Goal: Task Accomplishment & Management: Complete application form

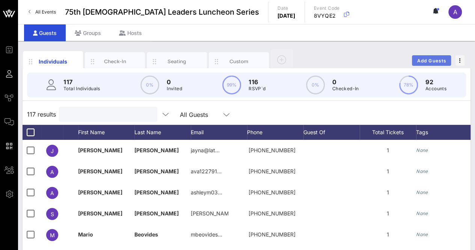
click at [431, 62] on span "Add Guests" at bounding box center [431, 61] width 30 height 6
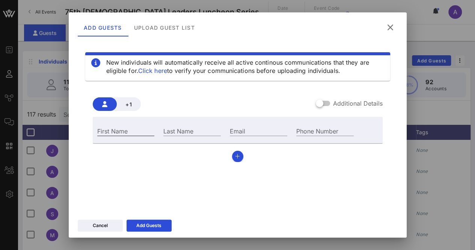
click at [124, 132] on input "First Name" at bounding box center [125, 131] width 57 height 10
click at [116, 131] on div "First Name" at bounding box center [125, 131] width 57 height 10
paste input "[PERSON_NAME]"
type input "[PERSON_NAME]"
click at [177, 129] on div "Last Name" at bounding box center [191, 131] width 57 height 10
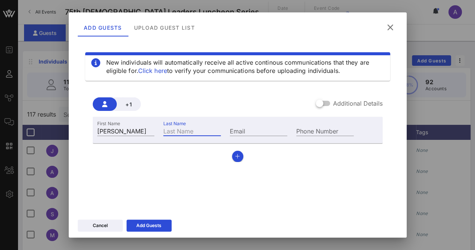
paste input "Kingwergs Mouchktine"
type input "Kingwergs Mouchktine"
click at [240, 129] on input "Email" at bounding box center [258, 131] width 57 height 10
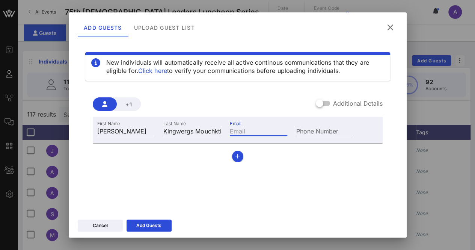
paste input "[PERSON_NAME][EMAIL_ADDRESS][DOMAIN_NAME]"
type input "[PERSON_NAME][EMAIL_ADDRESS][DOMAIN_NAME]"
click at [329, 129] on input "Phone Number" at bounding box center [324, 131] width 57 height 10
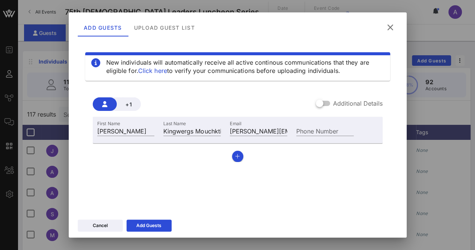
click at [243, 98] on div "+1 Additional Details" at bounding box center [238, 104] width 290 height 14
click at [313, 100] on div at bounding box center [319, 103] width 13 height 13
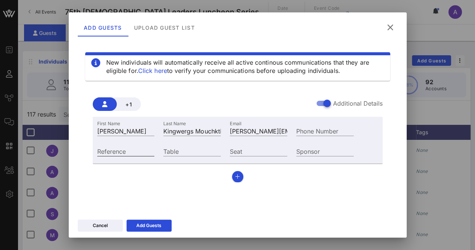
click at [137, 150] on input "Reference" at bounding box center [125, 151] width 57 height 10
click at [320, 102] on div at bounding box center [326, 103] width 13 height 13
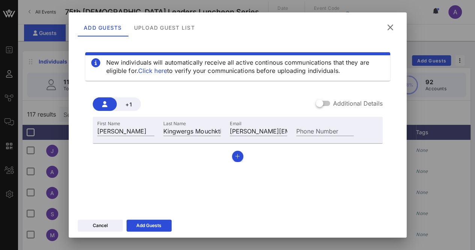
click at [247, 91] on div "+1 Additional Details First Name [PERSON_NAME] Last Name Kingwergs Mouchktine E…" at bounding box center [238, 126] width 290 height 71
click at [126, 105] on span "+1" at bounding box center [129, 104] width 12 height 6
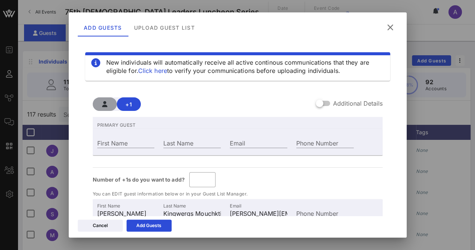
click at [105, 105] on icon "button" at bounding box center [104, 104] width 5 height 6
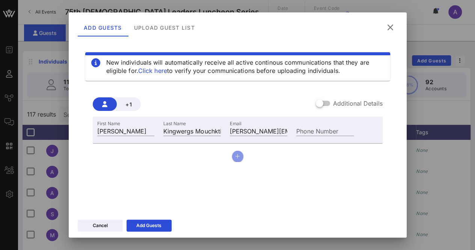
click at [235, 156] on icon "button" at bounding box center [237, 155] width 5 height 5
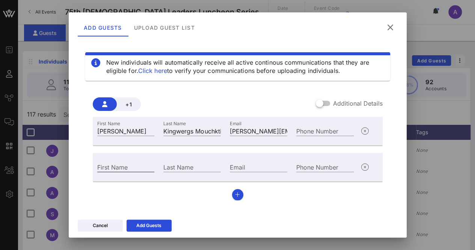
click at [114, 164] on div "First Name" at bounding box center [125, 167] width 57 height 10
paste input "[PERSON_NAME]"
type input "[PERSON_NAME]"
click at [168, 165] on input "Last Name" at bounding box center [191, 167] width 57 height 10
paste input "Cavallini"
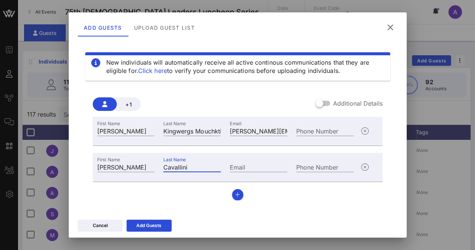
type input "Cavallini"
click at [251, 165] on input "Email" at bounding box center [258, 167] width 57 height 10
paste input "[EMAIL_ADDRESS][DOMAIN_NAME]"
type input "[EMAIL_ADDRESS][DOMAIN_NAME]"
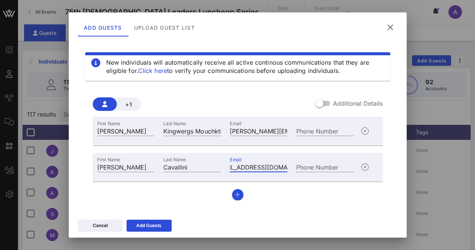
click at [304, 200] on div "+1 Additional Details First Name [PERSON_NAME] Last Name Kingwergs Mouchktine E…" at bounding box center [237, 145] width 305 height 121
click at [235, 195] on icon "button" at bounding box center [237, 194] width 5 height 5
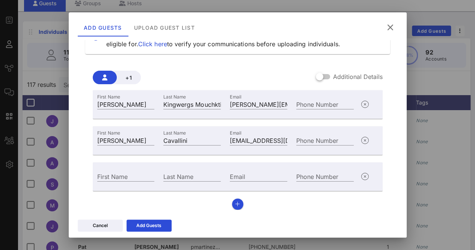
scroll to position [38, 0]
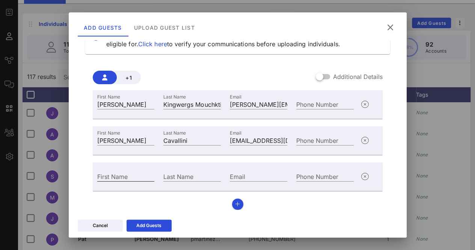
click at [130, 177] on input "First Name" at bounding box center [125, 176] width 57 height 10
paste input "Mia"
type input "Mia"
click at [175, 173] on div "Last Name" at bounding box center [191, 176] width 57 height 10
paste input "[PERSON_NAME]"
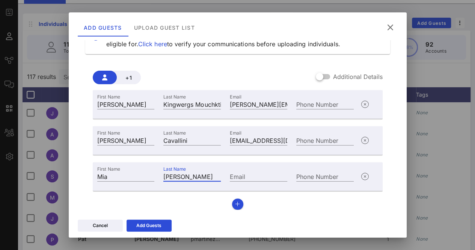
type input "[PERSON_NAME]"
click at [239, 176] on input "Email" at bounding box center [258, 176] width 57 height 10
paste input "[EMAIL_ADDRESS][DOMAIN_NAME]"
type input "[EMAIL_ADDRESS][DOMAIN_NAME]"
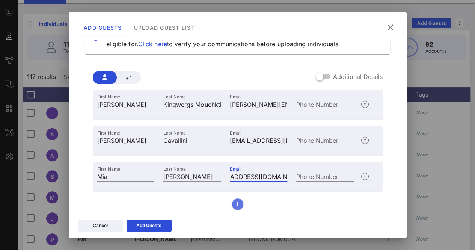
click at [234, 207] on button "button" at bounding box center [237, 203] width 11 height 11
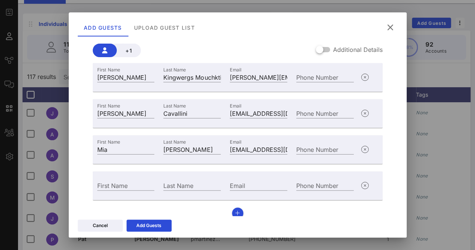
scroll to position [63, 0]
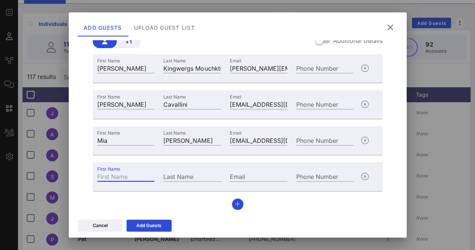
click at [123, 175] on div "First Name" at bounding box center [125, 176] width 57 height 10
paste input "[PERSON_NAME]"
type input "[PERSON_NAME]"
click at [195, 175] on input "Last Name" at bounding box center [191, 176] width 57 height 10
paste input "[PERSON_NAME]"
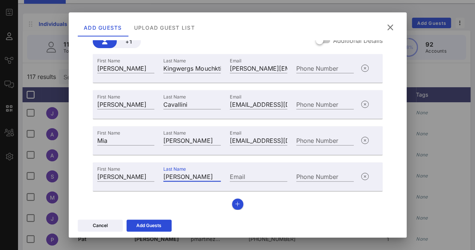
type input "[PERSON_NAME]"
click at [250, 176] on input "Email" at bounding box center [258, 176] width 57 height 10
paste input "[EMAIL_ADDRESS][DOMAIN_NAME]"
type input "[EMAIL_ADDRESS][DOMAIN_NAME]"
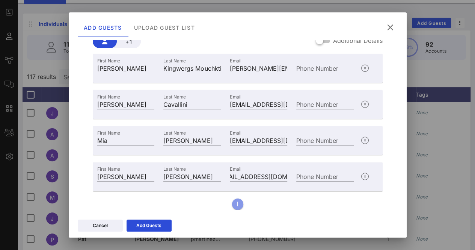
scroll to position [0, 0]
click at [235, 201] on icon "button" at bounding box center [237, 203] width 5 height 5
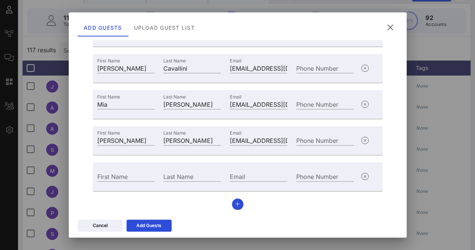
scroll to position [75, 0]
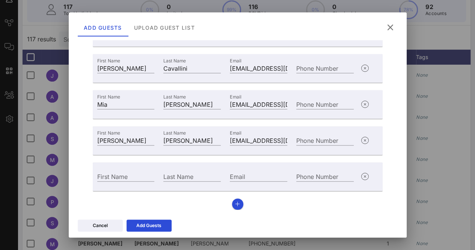
click at [127, 169] on div "First Name" at bounding box center [126, 175] width 66 height 20
click at [120, 174] on div "First Name" at bounding box center [125, 176] width 57 height 10
paste input "Karyme"
type input "Karyme"
click at [185, 172] on div "Last Name" at bounding box center [191, 176] width 57 height 10
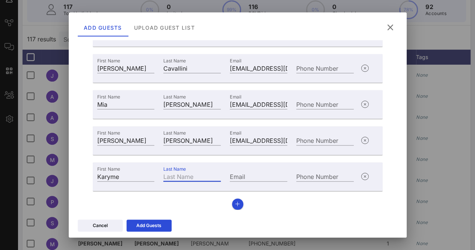
paste input "[PERSON_NAME]"
type input "[PERSON_NAME]"
click at [246, 179] on input "Email" at bounding box center [258, 176] width 57 height 10
paste input "[EMAIL_ADDRESS][DOMAIN_NAME]"
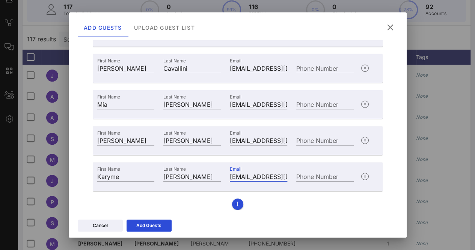
scroll to position [0, 17]
type input "[EMAIL_ADDRESS][DOMAIN_NAME]"
click at [235, 203] on icon "button" at bounding box center [237, 203] width 5 height 5
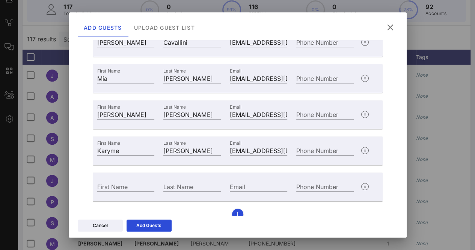
scroll to position [135, 0]
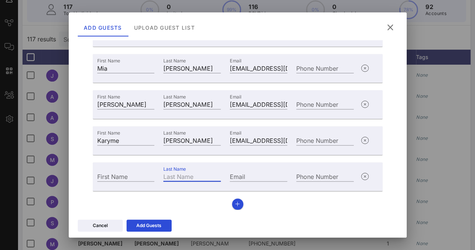
click at [186, 175] on div "Last Name" at bounding box center [191, 176] width 57 height 10
click at [125, 177] on input "First Name" at bounding box center [125, 176] width 57 height 10
click at [104, 171] on div "First Name" at bounding box center [125, 176] width 57 height 10
paste input "Justice"
type input "Justice"
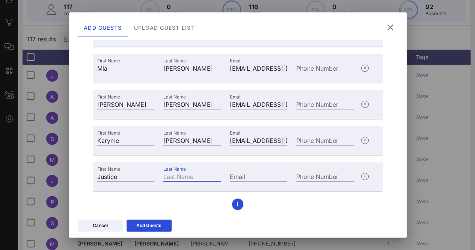
click at [187, 176] on input "Last Name" at bounding box center [191, 176] width 57 height 10
paste input "[PERSON_NAME]"
type input "[PERSON_NAME]"
click at [245, 173] on input "Email" at bounding box center [258, 176] width 57 height 10
paste input "[EMAIL_ADDRESS][DOMAIN_NAME]"
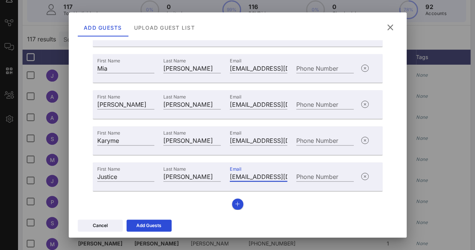
scroll to position [0, 15]
type input "[EMAIL_ADDRESS][DOMAIN_NAME]"
click at [235, 205] on icon "button" at bounding box center [237, 203] width 5 height 5
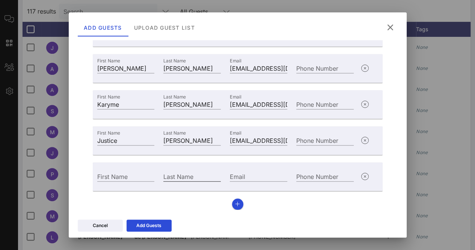
scroll to position [113, 0]
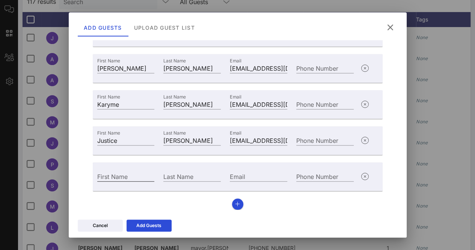
click at [126, 179] on input "First Name" at bounding box center [125, 176] width 57 height 10
paste input "[PERSON_NAME]"
type input "[PERSON_NAME]"
click at [190, 179] on input "Last Name" at bounding box center [191, 176] width 57 height 10
paste input "[PERSON_NAME]"
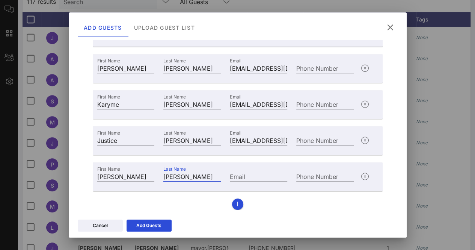
type input "[PERSON_NAME]"
click at [272, 174] on input "Email" at bounding box center [258, 176] width 57 height 10
paste input "[PERSON_NAME][EMAIL_ADDRESS][PERSON_NAME][PERSON_NAME][DOMAIN_NAME]"
type input "[PERSON_NAME][EMAIL_ADDRESS][PERSON_NAME][PERSON_NAME][DOMAIN_NAME]"
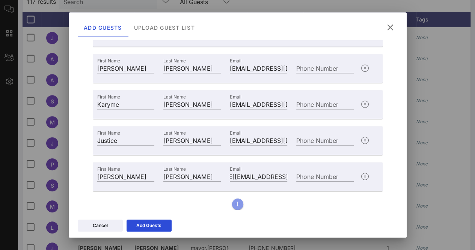
click at [235, 206] on icon "button" at bounding box center [237, 203] width 5 height 5
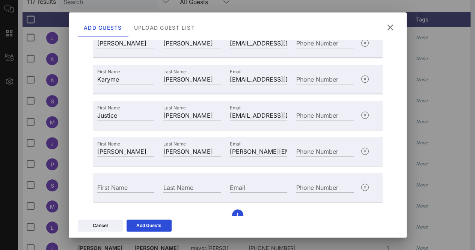
scroll to position [207, 0]
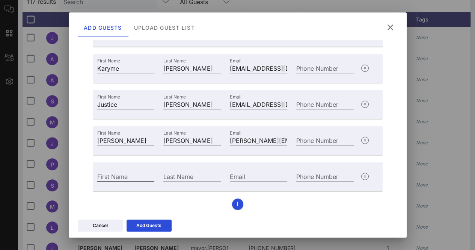
click at [124, 171] on input "First Name" at bounding box center [125, 176] width 57 height 10
paste input "Camila"
type input "Camila"
click at [182, 175] on div "Last Name" at bounding box center [191, 176] width 57 height 10
paste input "[PERSON_NAME]"
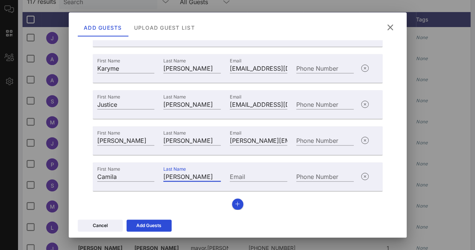
type input "[PERSON_NAME]"
click at [236, 176] on div "Email" at bounding box center [258, 176] width 57 height 10
paste input "[EMAIL_ADDRESS][DOMAIN_NAME]"
type input "[EMAIL_ADDRESS][DOMAIN_NAME]"
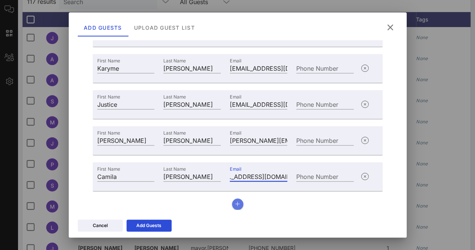
click at [238, 201] on button "button" at bounding box center [237, 203] width 11 height 11
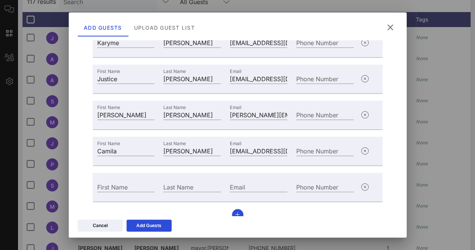
scroll to position [243, 0]
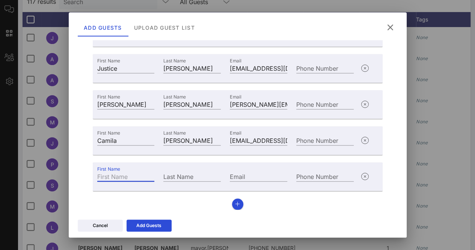
click at [137, 177] on input "First Name" at bounding box center [125, 176] width 57 height 10
paste input "[PERSON_NAME]"
type input "[PERSON_NAME]"
click at [176, 172] on div "Last Name" at bounding box center [191, 176] width 57 height 10
paste input "[PERSON_NAME]"
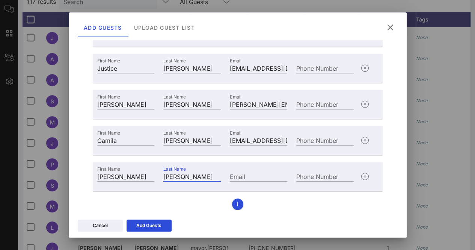
type input "[PERSON_NAME]"
click at [259, 175] on input "Email" at bounding box center [258, 176] width 57 height 10
paste input "[EMAIL_ADDRESS][DOMAIN_NAME]"
type input "[EMAIL_ADDRESS][DOMAIN_NAME]"
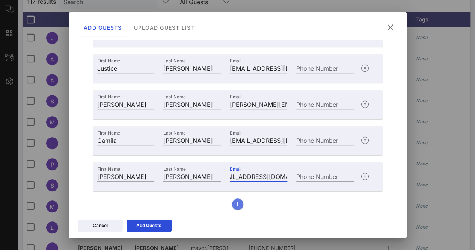
click at [235, 206] on icon "button" at bounding box center [237, 203] width 5 height 5
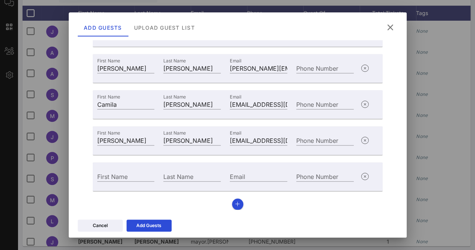
scroll to position [122, 0]
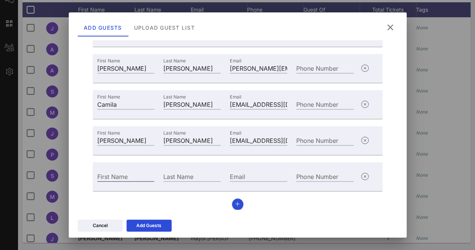
click at [136, 171] on input "First Name" at bounding box center [125, 176] width 57 height 10
paste input "[PERSON_NAME]"
type input "[PERSON_NAME]"
click at [177, 174] on div "Last Name" at bounding box center [191, 176] width 57 height 10
paste input "[PERSON_NAME]"
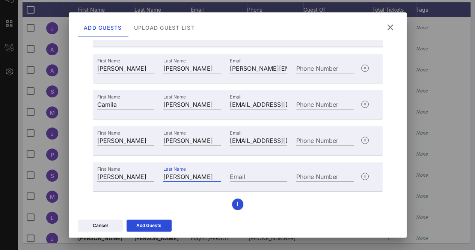
type input "[PERSON_NAME]"
click at [244, 178] on input "Email" at bounding box center [258, 176] width 57 height 10
paste input "[EMAIL_ADDRESS][DOMAIN_NAME]"
type input "[EMAIL_ADDRESS][DOMAIN_NAME]"
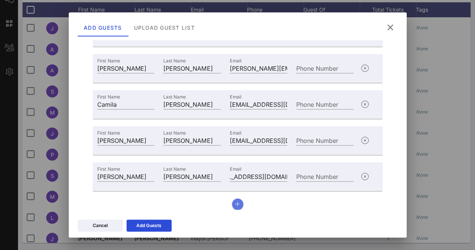
click at [232, 201] on button "button" at bounding box center [237, 203] width 11 height 11
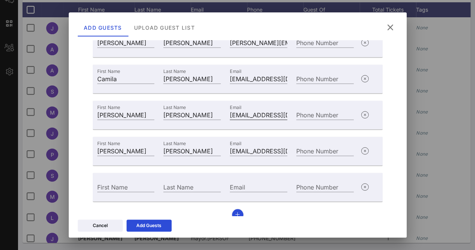
scroll to position [315, 0]
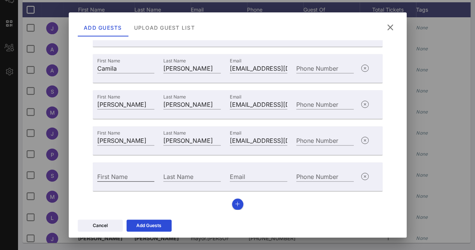
click at [120, 177] on input "First Name" at bounding box center [125, 176] width 57 height 10
paste input "Crystal"
type input "Crystal"
click at [180, 176] on input "Last Name" at bounding box center [191, 176] width 57 height 10
paste input "[PERSON_NAME]"
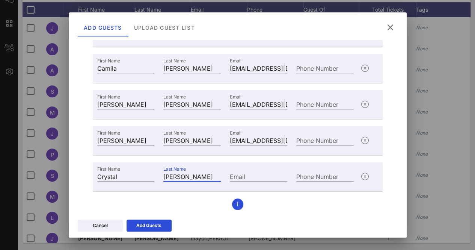
type input "[PERSON_NAME]"
click at [241, 175] on input "Email" at bounding box center [258, 176] width 57 height 10
paste input "[EMAIL_ADDRESS][DOMAIN_NAME]"
type input "[EMAIL_ADDRESS][DOMAIN_NAME]"
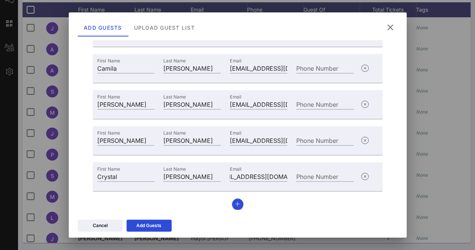
scroll to position [0, 0]
click at [147, 224] on icon at bounding box center [149, 224] width 6 height 5
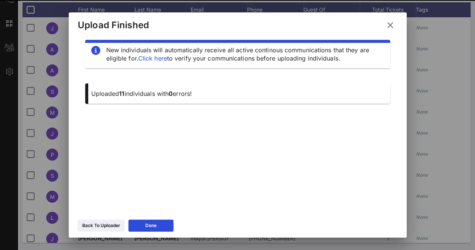
scroll to position [8, 0]
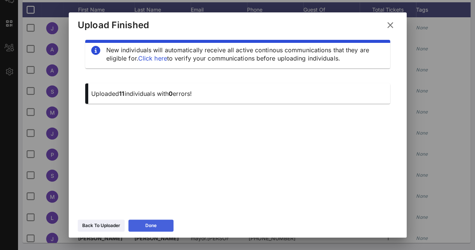
click at [139, 221] on button "Done" at bounding box center [150, 225] width 45 height 12
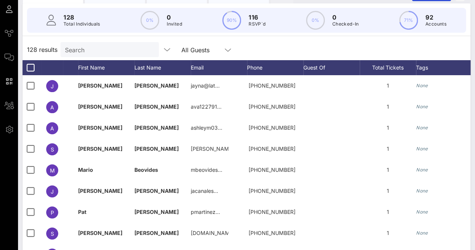
scroll to position [0, 0]
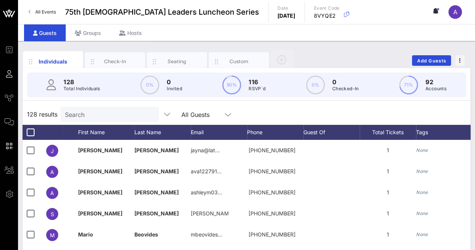
click at [96, 114] on input "Search" at bounding box center [109, 114] width 88 height 10
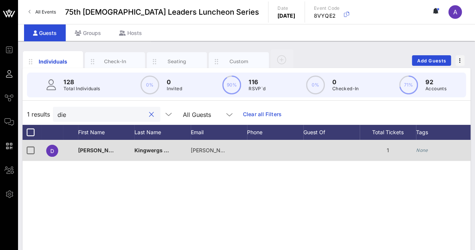
type input "die"
click at [358, 148] on div at bounding box center [331, 150] width 56 height 21
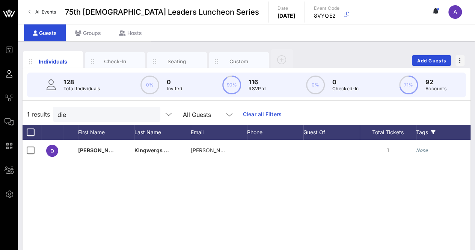
click at [458, 138] on div "Tags" at bounding box center [448, 132] width 64 height 15
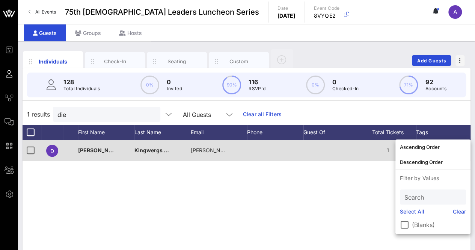
click at [341, 152] on div at bounding box center [331, 150] width 56 height 21
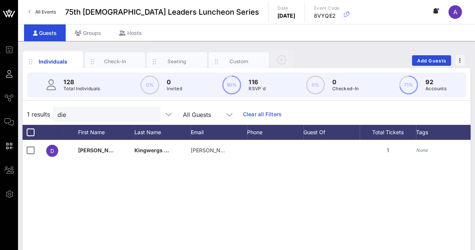
click at [464, 60] on div "Individuals Check-In Seating Custom Add Guests" at bounding box center [247, 60] width 448 height 24
click at [459, 60] on icon "button" at bounding box center [460, 60] width 2 height 5
drag, startPoint x: 349, startPoint y: 40, endPoint x: 351, endPoint y: 45, distance: 5.2
click at [349, 42] on div "Event Builder Guests Journeys Comms QR Scanner Team Settings 75th [DEMOGRAPHIC_…" at bounding box center [237, 186] width 475 height 372
click at [372, 51] on div "Individuals Check-In Seating Custom Add Guests" at bounding box center [247, 60] width 448 height 24
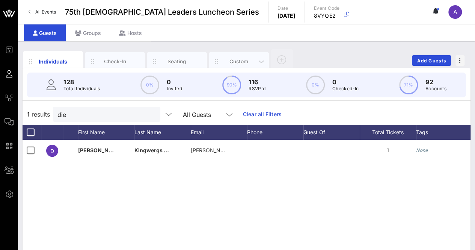
click at [233, 52] on div "Custom" at bounding box center [239, 61] width 60 height 19
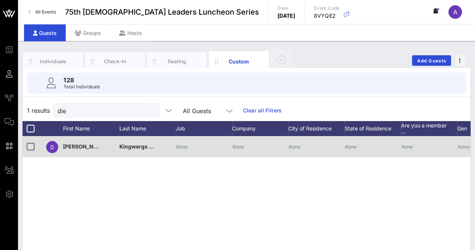
click at [219, 147] on div "None" at bounding box center [204, 151] width 56 height 30
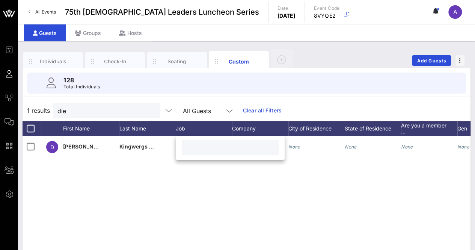
click at [260, 200] on div "D [PERSON_NAME] Mouchktine None None None None None None None None" at bounding box center [247, 248] width 448 height 225
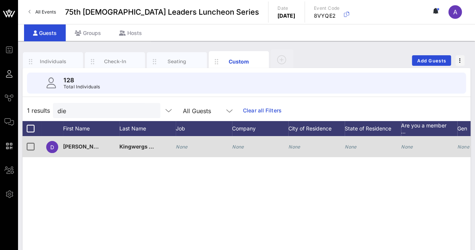
click at [463, 145] on icon "None" at bounding box center [463, 147] width 12 height 6
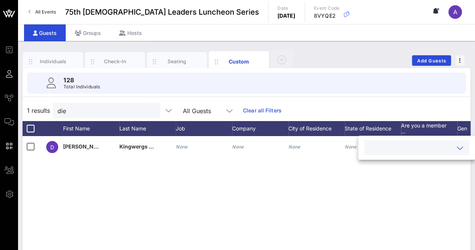
click at [456, 144] on icon at bounding box center [459, 147] width 7 height 9
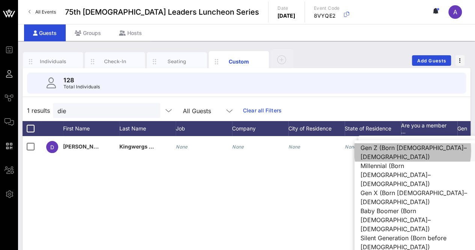
click at [408, 149] on div "Gen Z (Born [DEMOGRAPHIC_DATA]–[DEMOGRAPHIC_DATA])" at bounding box center [414, 152] width 120 height 18
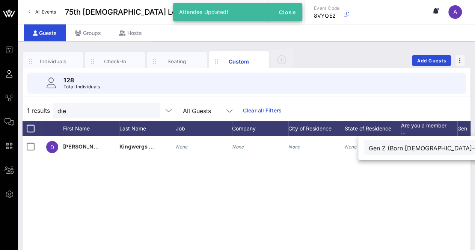
click at [324, 185] on div "D [PERSON_NAME] Mouchktine None None None None None Gen Z (Born [DEMOGRAPHIC_DA…" at bounding box center [247, 248] width 448 height 225
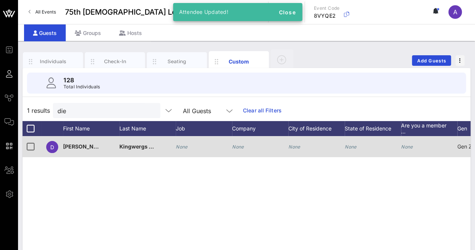
click at [352, 147] on icon "None" at bounding box center [350, 147] width 12 height 6
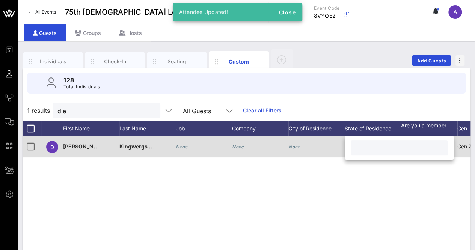
click at [239, 145] on icon "None" at bounding box center [238, 147] width 12 height 6
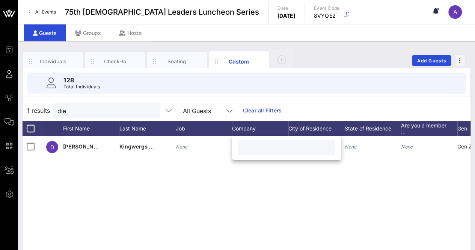
click at [260, 149] on input "text" at bounding box center [286, 148] width 88 height 10
paste input "[GEOGRAPHIC_DATA][US_STATE] in [GEOGRAPHIC_DATA]"
type input "[GEOGRAPHIC_DATA][US_STATE] in [GEOGRAPHIC_DATA]"
click at [203, 194] on div "D [PERSON_NAME] Mouchktine None None None None None Gen Z (Born [DEMOGRAPHIC_DA…" at bounding box center [247, 248] width 448 height 225
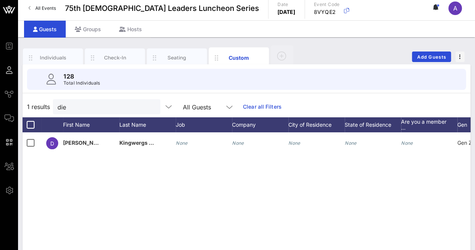
scroll to position [0, 0]
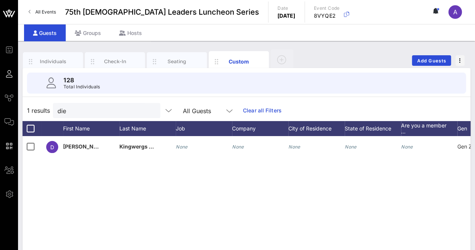
click at [281, 173] on div "D [PERSON_NAME] Mouchktine None None None None None Gen Z (Born [DEMOGRAPHIC_DA…" at bounding box center [247, 248] width 448 height 225
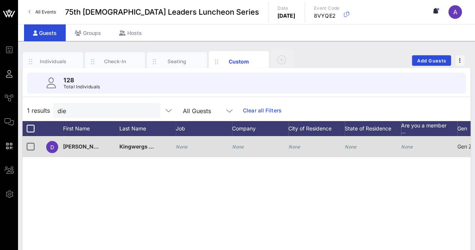
click at [236, 144] on icon "None" at bounding box center [238, 147] width 12 height 6
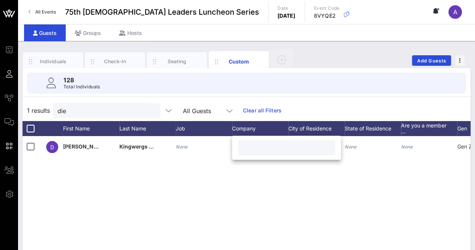
paste input "[GEOGRAPHIC_DATA][US_STATE] in [GEOGRAPHIC_DATA]"
type input "[GEOGRAPHIC_DATA][US_STATE] in [GEOGRAPHIC_DATA]"
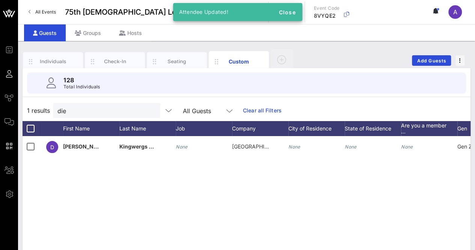
click at [276, 180] on div "D [PERSON_NAME] Mouchktine None [GEOGRAPHIC_DATA][US_STATE] in [GEOGRAPHIC_DATA…" at bounding box center [247, 248] width 448 height 225
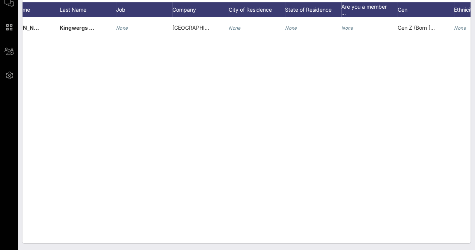
scroll to position [0, 0]
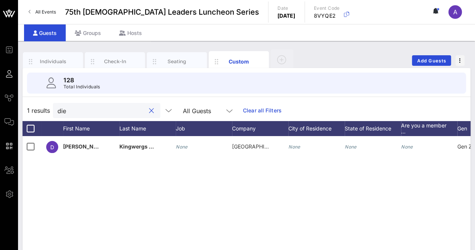
click at [107, 109] on input "die" at bounding box center [101, 110] width 88 height 10
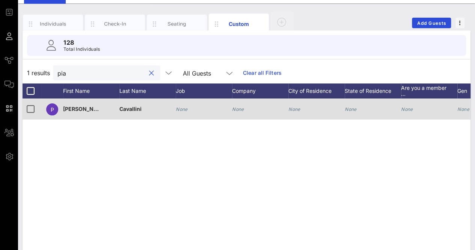
type input "pia"
click at [239, 109] on icon "None" at bounding box center [238, 109] width 12 height 6
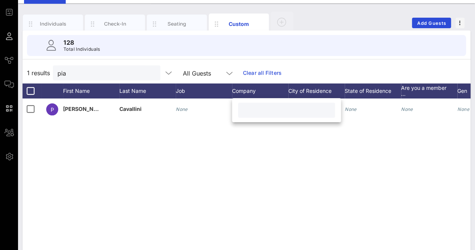
paste input "[GEOGRAPHIC_DATA][US_STATE] in [GEOGRAPHIC_DATA]"
type input "[GEOGRAPHIC_DATA][US_STATE] in [GEOGRAPHIC_DATA]"
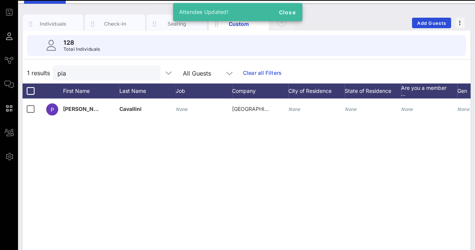
click at [335, 165] on div "P [PERSON_NAME] None [GEOGRAPHIC_DATA][US_STATE] in [GEOGRAPHIC_DATA] None None…" at bounding box center [247, 210] width 448 height 225
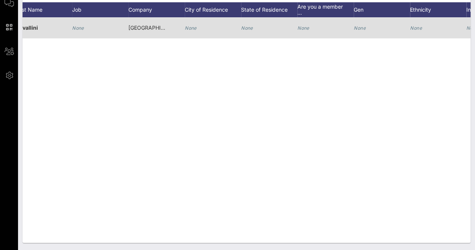
click at [361, 27] on icon "None" at bounding box center [359, 28] width 12 height 6
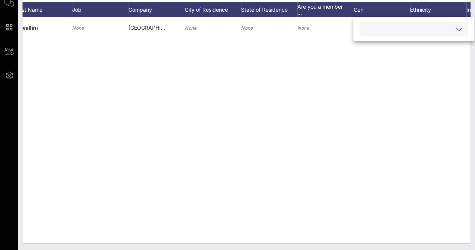
click at [418, 19] on div at bounding box center [413, 29] width 109 height 24
click at [428, 27] on input "text" at bounding box center [408, 29] width 88 height 10
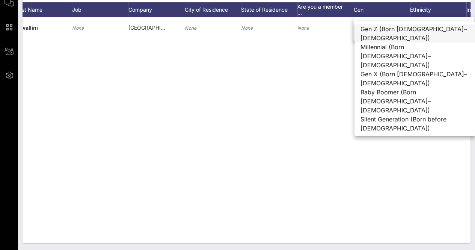
click at [409, 34] on div "Gen Z (Born [DEMOGRAPHIC_DATA]–[DEMOGRAPHIC_DATA])" at bounding box center [414, 33] width 120 height 18
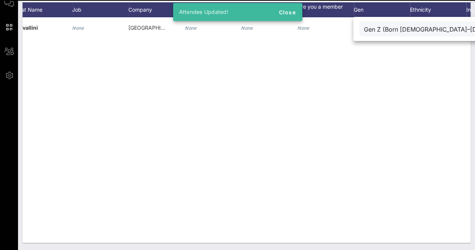
click at [265, 100] on div "P [PERSON_NAME] None [GEOGRAPHIC_DATA][US_STATE] in [GEOGRAPHIC_DATA] None None…" at bounding box center [247, 129] width 448 height 225
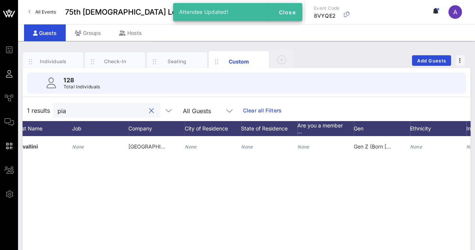
click at [104, 109] on input "pia" at bounding box center [101, 110] width 88 height 10
click at [149, 108] on button "clear icon" at bounding box center [151, 111] width 5 height 8
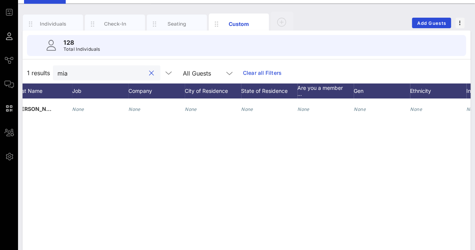
type input "mia"
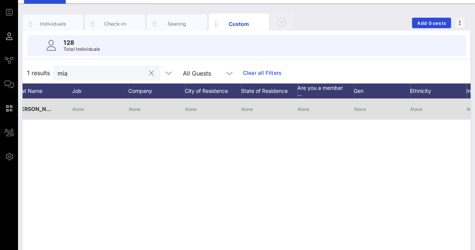
click at [131, 107] on icon "None" at bounding box center [134, 109] width 12 height 6
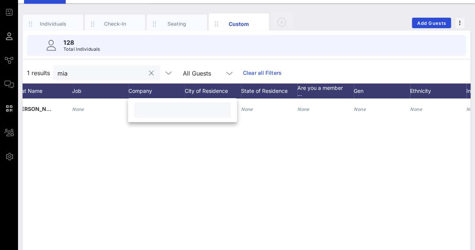
paste input "UT Austin / Mucho Mas Media"
type input "UT Austin / Mucho Mas Media"
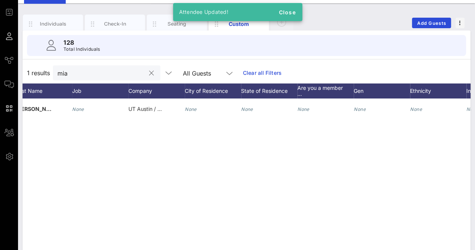
click at [209, 130] on div "M [PERSON_NAME] None UT Austin / Mucho Mas Media None None None None None None" at bounding box center [247, 210] width 448 height 225
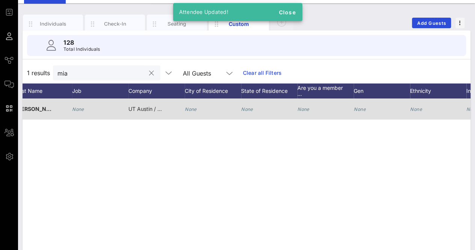
click at [359, 113] on div "None" at bounding box center [359, 108] width 12 height 21
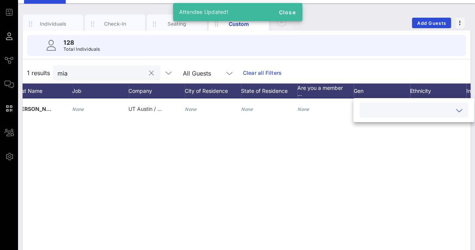
click at [377, 108] on input "text" at bounding box center [408, 110] width 88 height 10
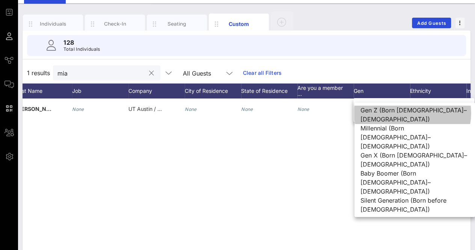
click at [377, 108] on div "Gen Z (Born [DEMOGRAPHIC_DATA]–[DEMOGRAPHIC_DATA])" at bounding box center [414, 114] width 120 height 18
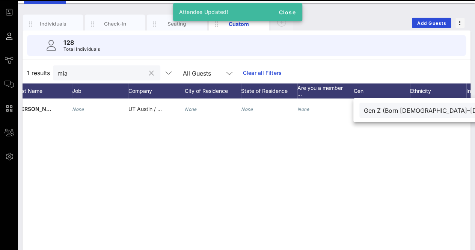
click at [302, 143] on div "M [PERSON_NAME] None UT Austin / Mucho Mas Media None None None Gen Z (Born [DE…" at bounding box center [247, 210] width 448 height 225
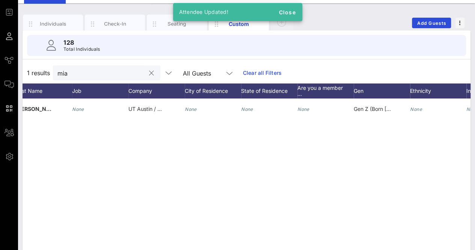
click at [105, 75] on input "mia" at bounding box center [101, 73] width 88 height 10
click at [149, 73] on button "clear icon" at bounding box center [151, 73] width 5 height 8
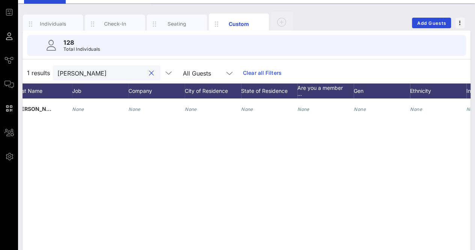
type input "[PERSON_NAME]"
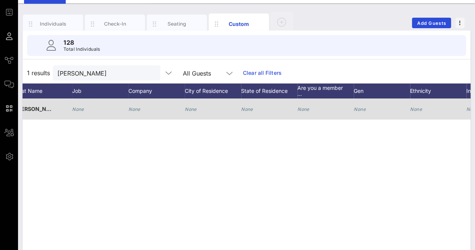
click at [139, 105] on div "None" at bounding box center [134, 108] width 12 height 21
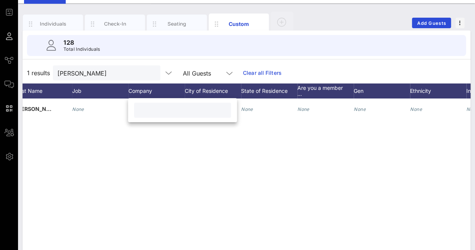
paste input "[US_STATE][GEOGRAPHIC_DATA]"
type input "[US_STATE][GEOGRAPHIC_DATA]"
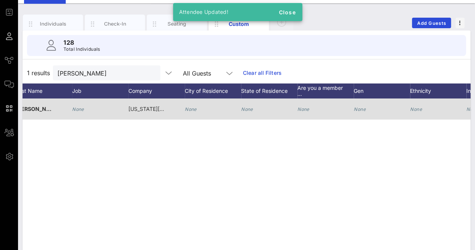
click at [359, 105] on div "None" at bounding box center [359, 108] width 12 height 21
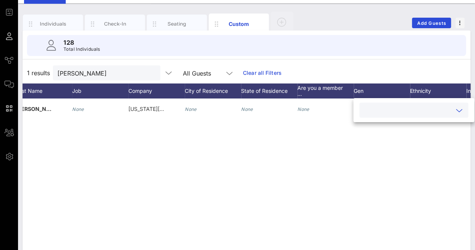
click at [386, 110] on input "text" at bounding box center [408, 110] width 88 height 10
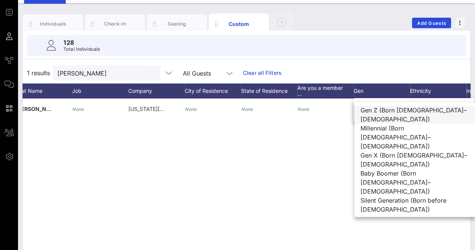
click at [387, 115] on div "Gen Z (Born [DEMOGRAPHIC_DATA]–[DEMOGRAPHIC_DATA])" at bounding box center [414, 114] width 120 height 18
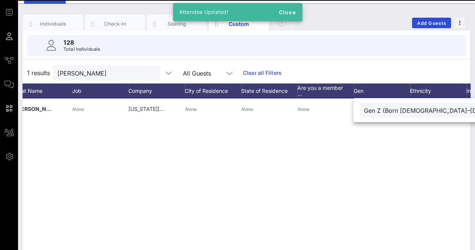
click at [293, 144] on div "T [PERSON_NAME] None [US_STATE][GEOGRAPHIC_DATA] None None None Gen Z (Born [DE…" at bounding box center [247, 210] width 448 height 225
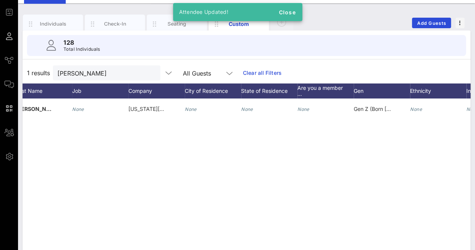
click at [149, 71] on button "clear icon" at bounding box center [151, 73] width 5 height 8
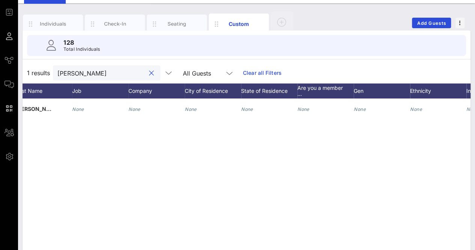
type input "[PERSON_NAME]"
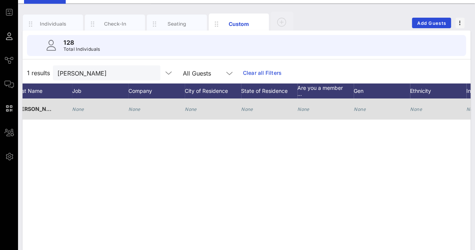
click at [132, 109] on icon "None" at bounding box center [134, 109] width 12 height 6
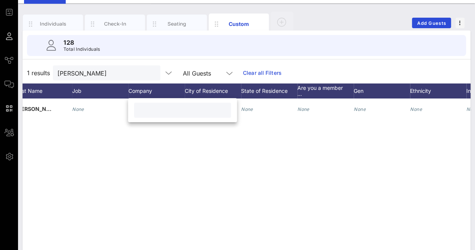
paste input "Latina Empowerment Alliance (LEA)"
type input "Latina Empowerment Alliance (LEA)"
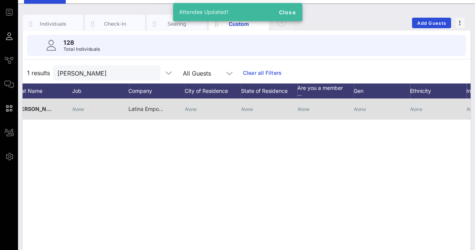
click at [362, 110] on icon "None" at bounding box center [359, 109] width 12 height 6
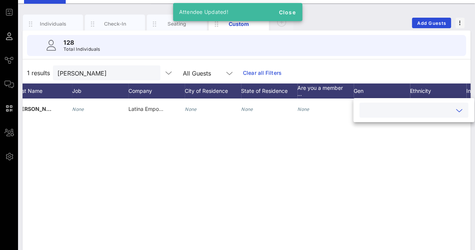
click at [370, 107] on input "text" at bounding box center [408, 110] width 88 height 10
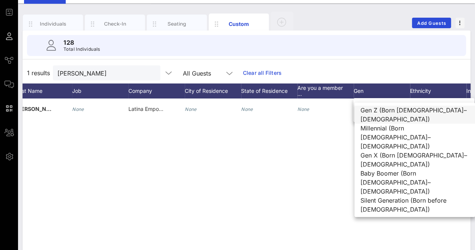
click at [373, 110] on div "Gen Z (Born [DEMOGRAPHIC_DATA]–[DEMOGRAPHIC_DATA])" at bounding box center [414, 114] width 120 height 18
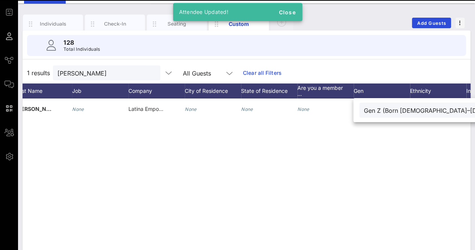
click at [287, 149] on div "K [PERSON_NAME] None Latina Empowerment Alliance (LEA) None None None Gen Z (Bo…" at bounding box center [247, 210] width 448 height 225
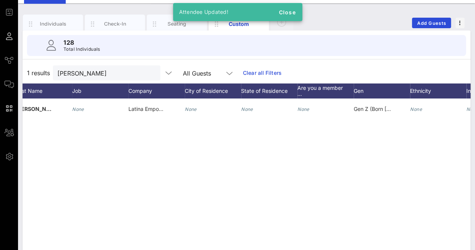
click at [147, 73] on div at bounding box center [151, 73] width 9 height 9
click at [149, 72] on button "clear icon" at bounding box center [151, 73] width 5 height 8
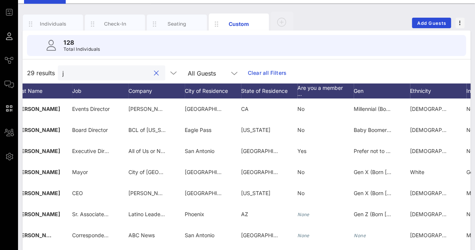
scroll to position [0, 0]
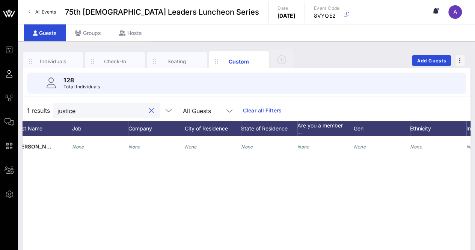
type input "justice"
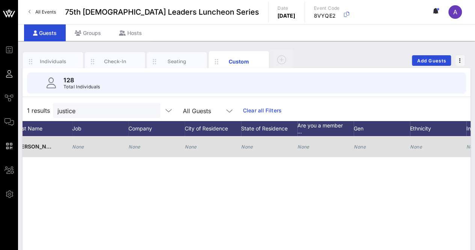
click at [144, 144] on div "None" at bounding box center [156, 151] width 56 height 30
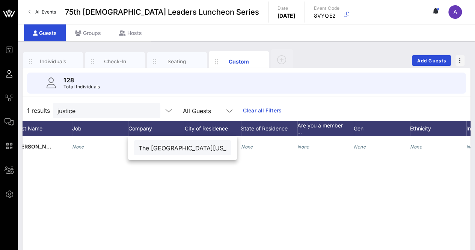
scroll to position [0, 16]
type input "The [GEOGRAPHIC_DATA][US_STATE]"
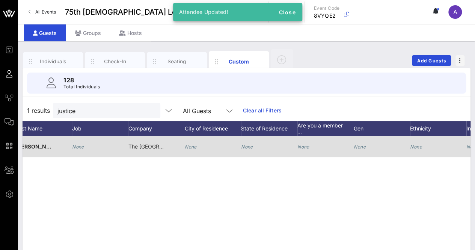
click at [358, 144] on icon "None" at bounding box center [359, 147] width 12 height 6
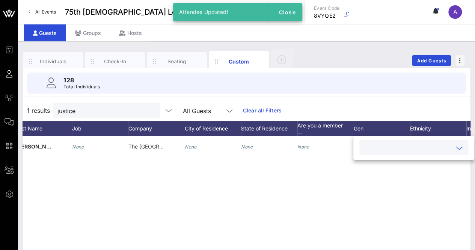
click at [373, 146] on input "text" at bounding box center [408, 148] width 88 height 10
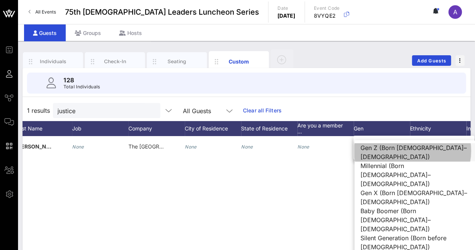
click at [375, 146] on div "Gen Z (Born [DEMOGRAPHIC_DATA]–[DEMOGRAPHIC_DATA])" at bounding box center [414, 152] width 120 height 18
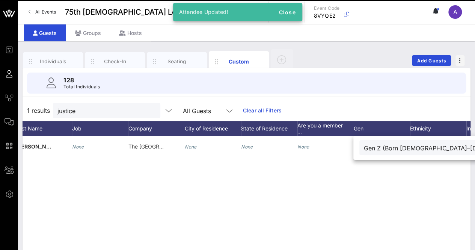
click at [274, 183] on div "J [PERSON_NAME] None The [GEOGRAPHIC_DATA][US_STATE] at [GEOGRAPHIC_DATA] None …" at bounding box center [247, 248] width 448 height 225
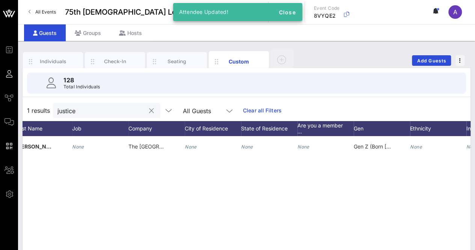
click at [149, 108] on button "clear icon" at bounding box center [151, 111] width 5 height 8
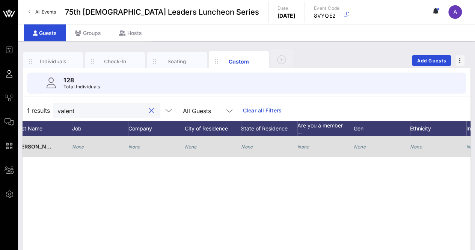
type input "valent"
click at [130, 146] on icon "None" at bounding box center [134, 147] width 12 height 6
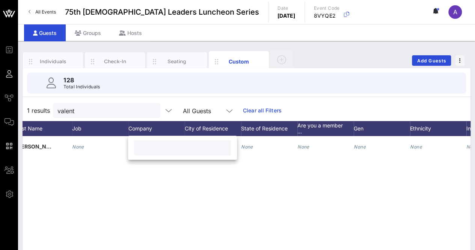
paste input "The [GEOGRAPHIC_DATA][US_STATE]"
type input "The [GEOGRAPHIC_DATA][US_STATE]"
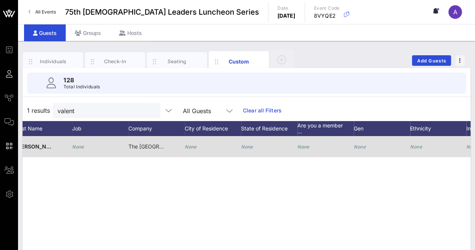
click at [356, 144] on icon "None" at bounding box center [359, 147] width 12 height 6
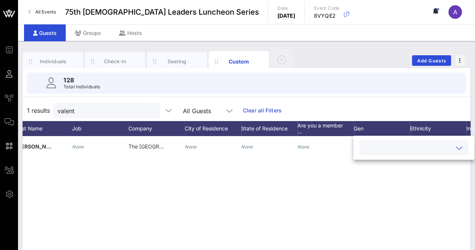
click at [376, 149] on input "text" at bounding box center [408, 148] width 88 height 10
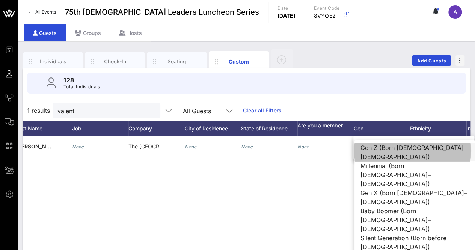
click at [382, 152] on div "Gen Z (Born [DEMOGRAPHIC_DATA]–[DEMOGRAPHIC_DATA])" at bounding box center [414, 152] width 120 height 18
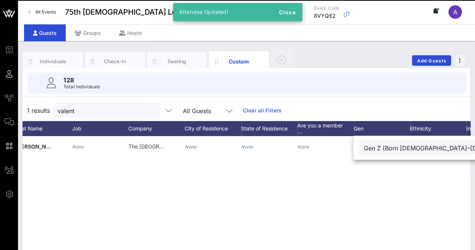
click at [233, 180] on div "V [PERSON_NAME] None The [GEOGRAPHIC_DATA][US_STATE] at [GEOGRAPHIC_DATA] None …" at bounding box center [247, 248] width 448 height 225
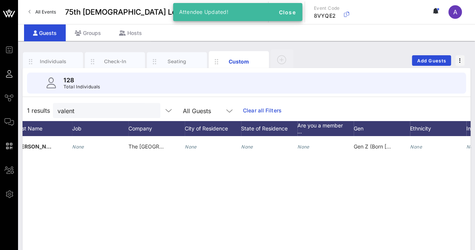
click at [149, 110] on button "clear icon" at bounding box center [151, 111] width 5 height 8
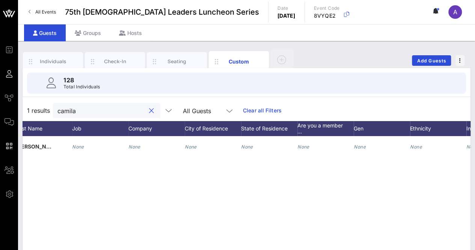
type input "camila"
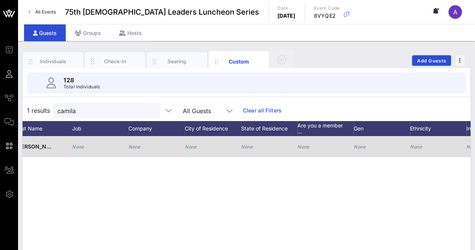
click at [128, 144] on icon "None" at bounding box center [134, 147] width 12 height 6
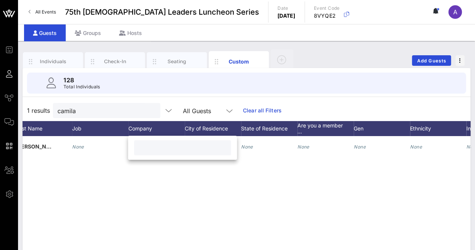
paste input "UT Austin"
type input "UT Austin"
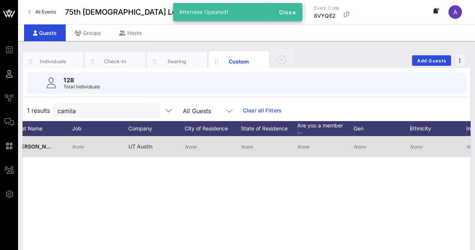
click at [366, 146] on div "None" at bounding box center [381, 151] width 56 height 30
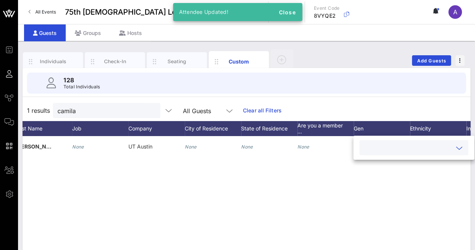
click at [379, 146] on input "text" at bounding box center [408, 148] width 88 height 10
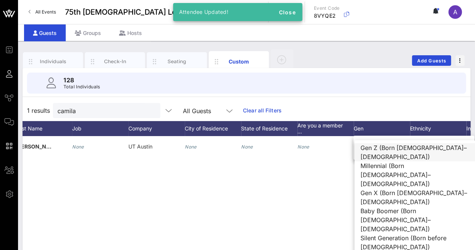
click at [382, 150] on div "Gen Z (Born [DEMOGRAPHIC_DATA]–[DEMOGRAPHIC_DATA])" at bounding box center [414, 152] width 120 height 18
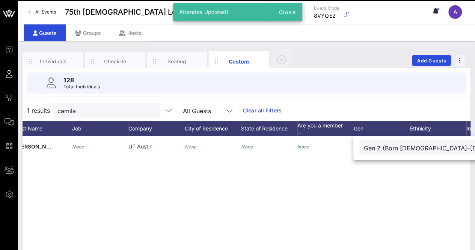
click at [281, 171] on div "C [PERSON_NAME] None UT Austin None None None Gen Z (Born [DEMOGRAPHIC_DATA]–[D…" at bounding box center [247, 248] width 448 height 225
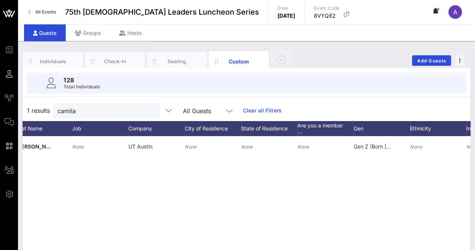
click at [149, 108] on button "clear icon" at bounding box center [151, 111] width 5 height 8
type input "angeli"
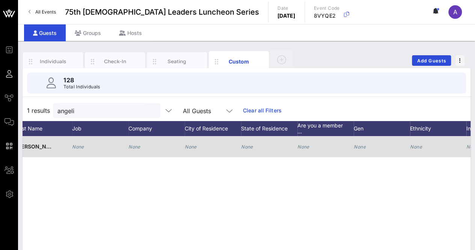
click at [137, 142] on div "None" at bounding box center [134, 146] width 12 height 21
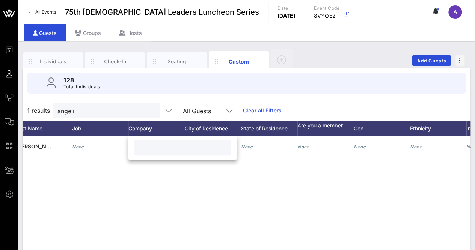
paste input "[GEOGRAPHIC_DATA][PERSON_NAME]"
type input "[GEOGRAPHIC_DATA][PERSON_NAME]"
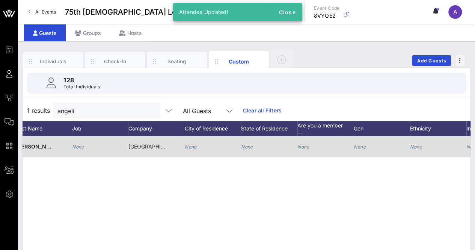
click at [361, 140] on div "None" at bounding box center [359, 146] width 12 height 21
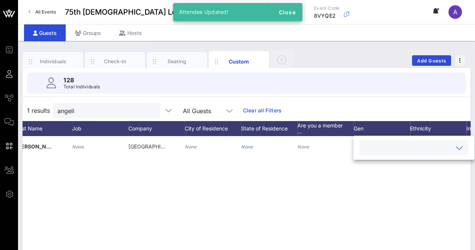
click at [370, 144] on input "text" at bounding box center [408, 148] width 88 height 10
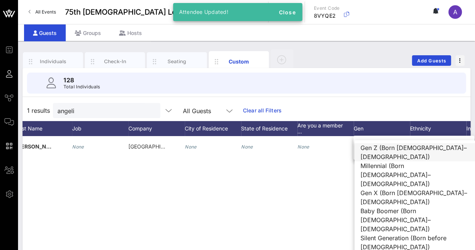
click at [372, 145] on div "Gen Z (Born [DEMOGRAPHIC_DATA]–[DEMOGRAPHIC_DATA])" at bounding box center [414, 152] width 120 height 18
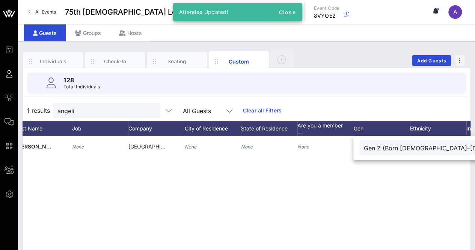
click at [250, 190] on div "A [PERSON_NAME] None St. [PERSON_NAME] University None None None Gen Z (Born [D…" at bounding box center [247, 248] width 448 height 225
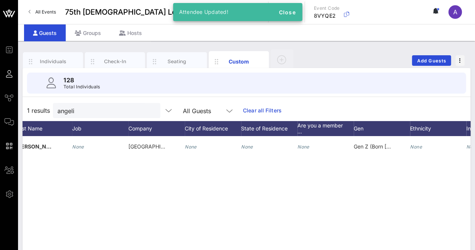
click at [149, 110] on button "clear icon" at bounding box center [151, 111] width 5 height 8
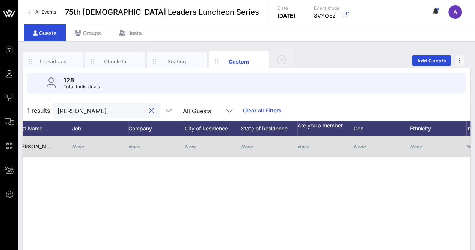
type input "[PERSON_NAME]"
click at [137, 146] on icon "None" at bounding box center [134, 147] width 12 height 6
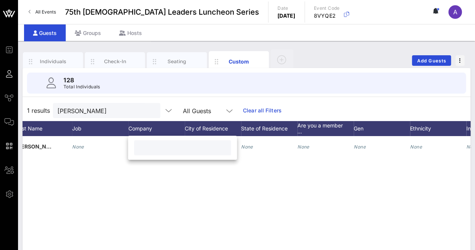
paste input "[GEOGRAPHIC_DATA][PERSON_NAME]"
type input "[GEOGRAPHIC_DATA][PERSON_NAME]"
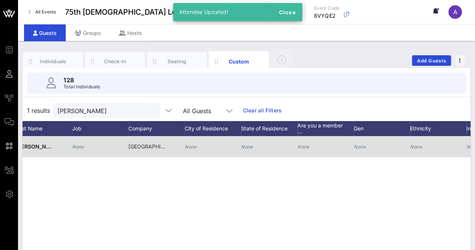
click at [350, 140] on div "None" at bounding box center [325, 151] width 56 height 30
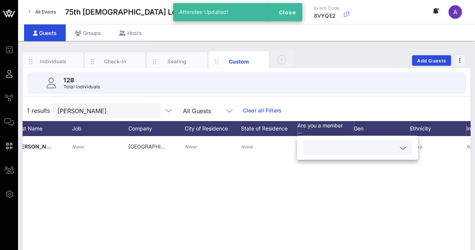
click at [364, 147] on input "text" at bounding box center [351, 148] width 88 height 10
click at [358, 155] on div "Yes" at bounding box center [353, 150] width 100 height 15
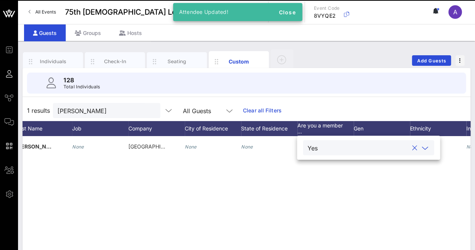
click at [358, 151] on input "text" at bounding box center [364, 148] width 88 height 10
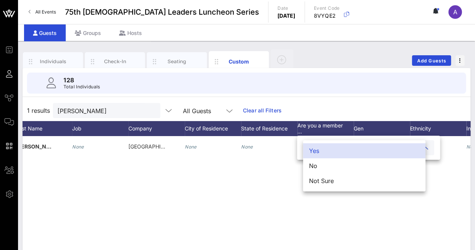
click at [219, 173] on div "M [PERSON_NAME] None St. [PERSON_NAME] University None None Yes None None None" at bounding box center [247, 248] width 448 height 225
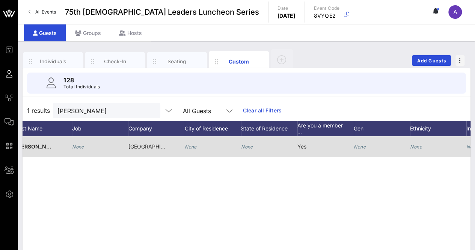
click at [322, 149] on div "Yes" at bounding box center [325, 151] width 56 height 30
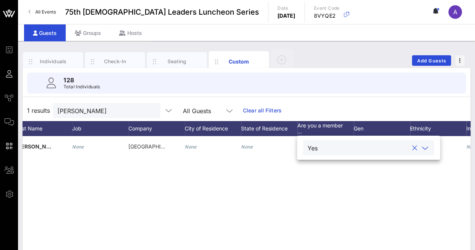
click at [412, 149] on button "clear icon" at bounding box center [414, 148] width 5 height 8
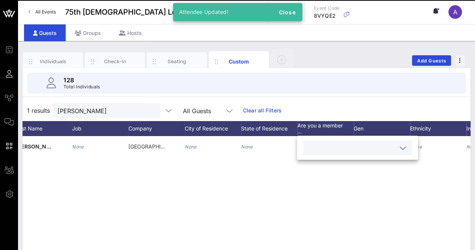
click at [460, 167] on div "M [PERSON_NAME] None St. [PERSON_NAME] University None None None None None None" at bounding box center [247, 248] width 448 height 225
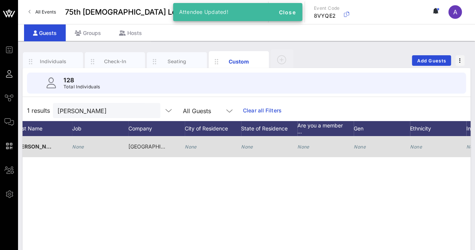
click at [369, 144] on div "None" at bounding box center [381, 151] width 56 height 30
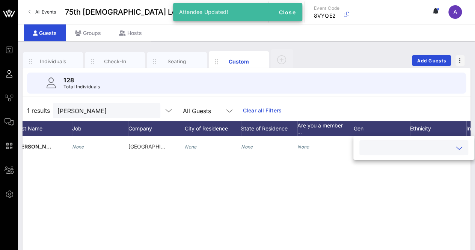
click at [372, 146] on input "text" at bounding box center [408, 148] width 88 height 10
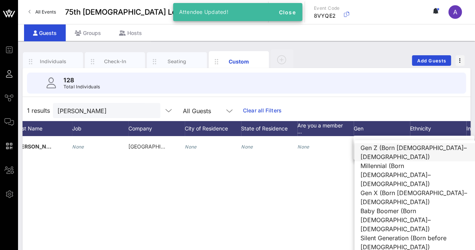
click at [385, 152] on div "Gen Z (Born [DEMOGRAPHIC_DATA]–[DEMOGRAPHIC_DATA])" at bounding box center [414, 152] width 120 height 18
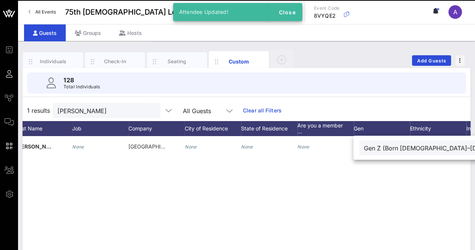
click at [314, 190] on div "M [PERSON_NAME] None St. [PERSON_NAME] University None None None Gen Z (Born [D…" at bounding box center [247, 248] width 448 height 225
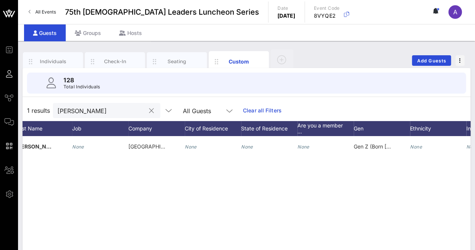
click at [113, 111] on input "[PERSON_NAME]" at bounding box center [101, 110] width 88 height 10
click at [149, 109] on button "clear icon" at bounding box center [151, 111] width 5 height 8
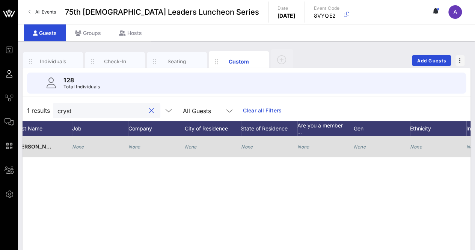
type input "cryst"
click at [137, 141] on div "None" at bounding box center [134, 146] width 12 height 21
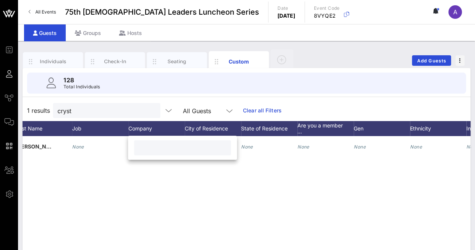
paste input "[GEOGRAPHIC_DATA][PERSON_NAME]"
type input "[GEOGRAPHIC_DATA][PERSON_NAME]"
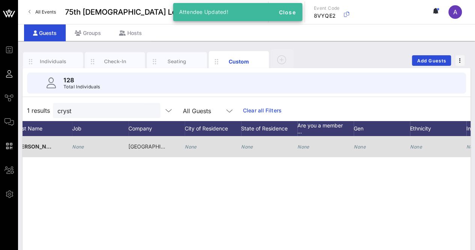
click at [364, 147] on icon "None" at bounding box center [359, 147] width 12 height 6
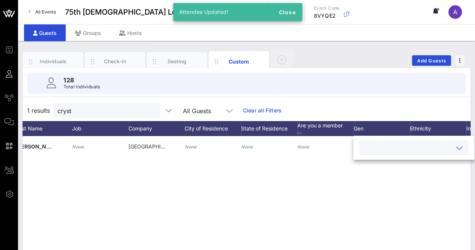
click at [371, 149] on input "text" at bounding box center [408, 148] width 88 height 10
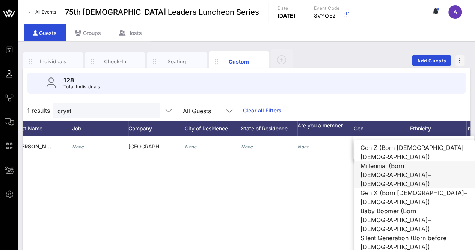
click at [386, 165] on div "Millennial (Born [DEMOGRAPHIC_DATA]–[DEMOGRAPHIC_DATA])" at bounding box center [414, 174] width 120 height 27
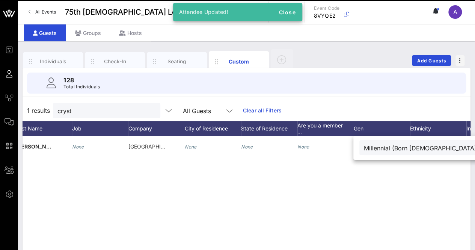
click at [290, 187] on div "C [PERSON_NAME] None St. [PERSON_NAME] University None None None Millennial (Bo…" at bounding box center [247, 248] width 448 height 225
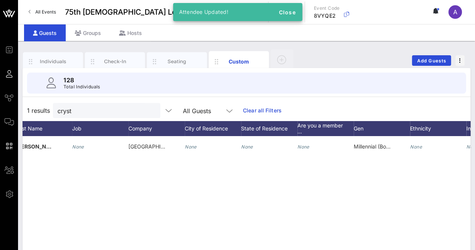
click at [149, 110] on button "clear icon" at bounding box center [151, 111] width 5 height 8
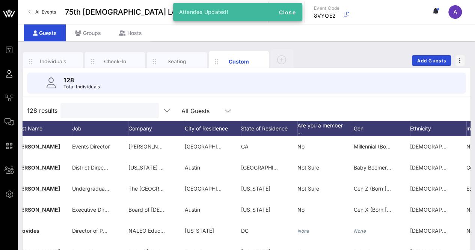
click at [345, 68] on div "128 Total Individuals" at bounding box center [246, 83] width 457 height 30
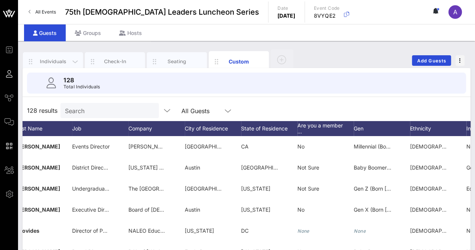
click at [62, 64] on div "Individuals" at bounding box center [52, 61] width 33 height 7
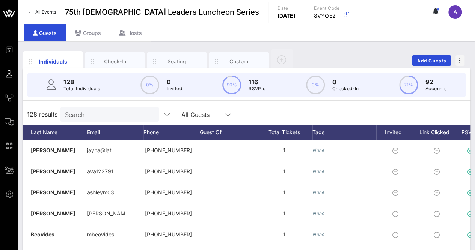
click at [333, 57] on div "Individuals Check-In Seating Custom Add Guests" at bounding box center [247, 60] width 448 height 24
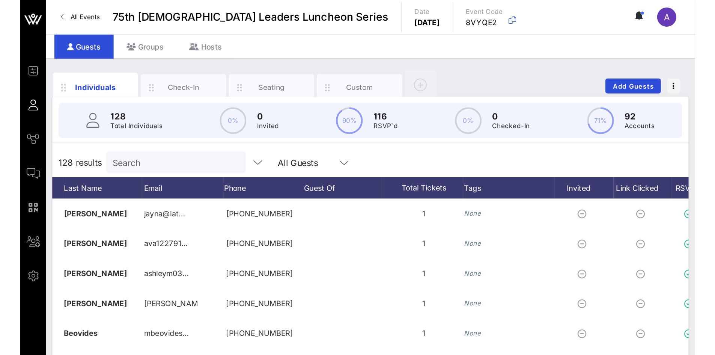
scroll to position [0, 0]
